Goal: Check status: Check status

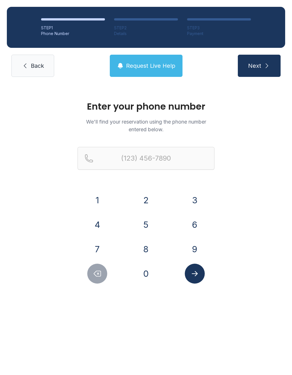
click at [104, 246] on button "7" at bounding box center [97, 249] width 20 height 20
click at [190, 202] on button "3" at bounding box center [195, 200] width 20 height 20
click at [136, 203] on button "2" at bounding box center [146, 200] width 20 height 20
click at [199, 249] on button "9" at bounding box center [195, 249] width 20 height 20
click at [148, 274] on button "0" at bounding box center [146, 274] width 20 height 20
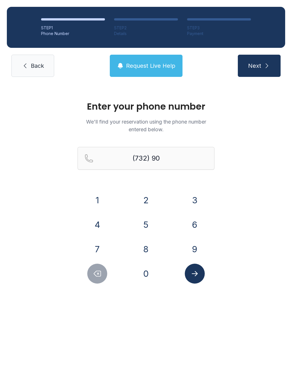
click at [148, 276] on button "0" at bounding box center [146, 274] width 20 height 20
click at [153, 225] on button "5" at bounding box center [146, 225] width 20 height 20
click at [98, 252] on button "7" at bounding box center [97, 249] width 20 height 20
click at [139, 233] on div "5" at bounding box center [146, 225] width 40 height 20
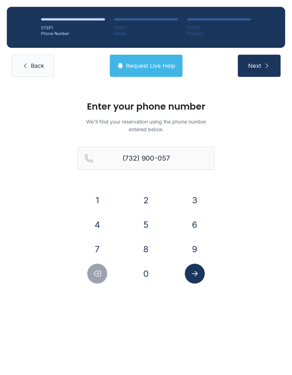
click at [148, 229] on button "5" at bounding box center [146, 225] width 20 height 20
type input "[PHONE_NUMBER]"
click at [190, 278] on icon "Submit lookup form" at bounding box center [194, 273] width 9 height 9
